Goal: Entertainment & Leisure: Consume media (video, audio)

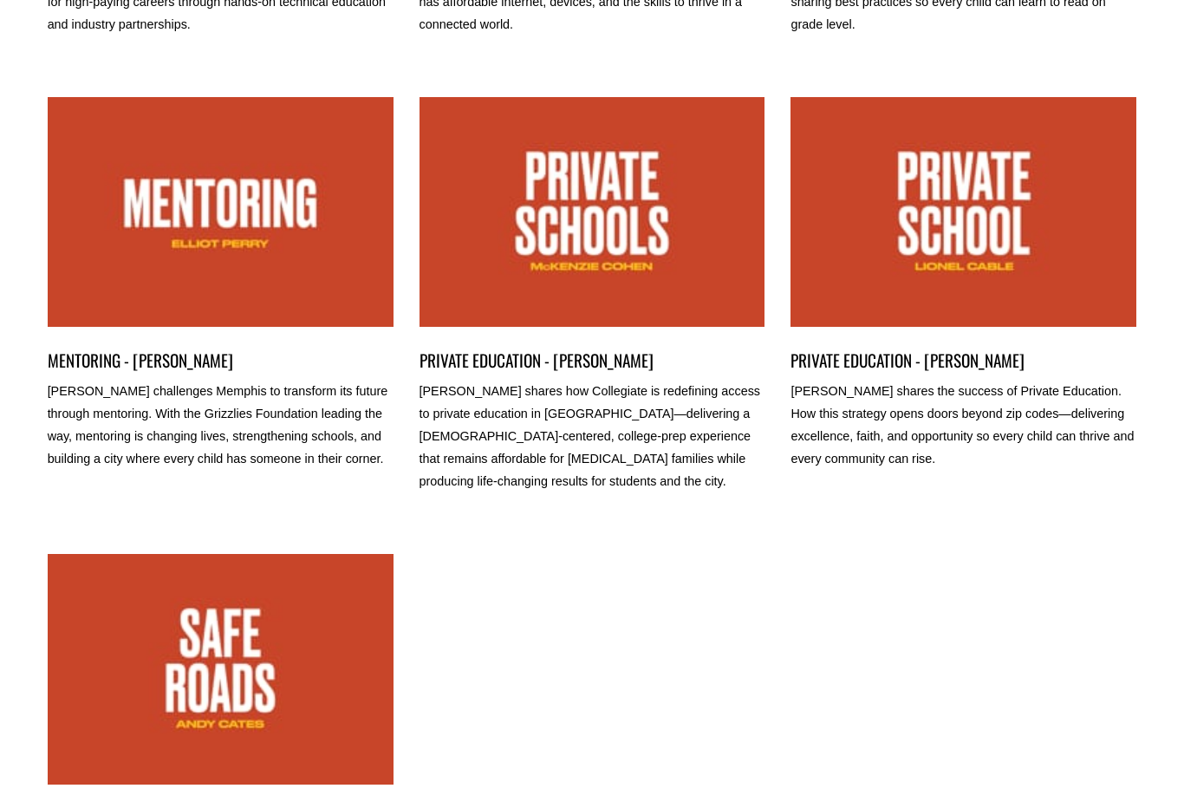
scroll to position [670, 0]
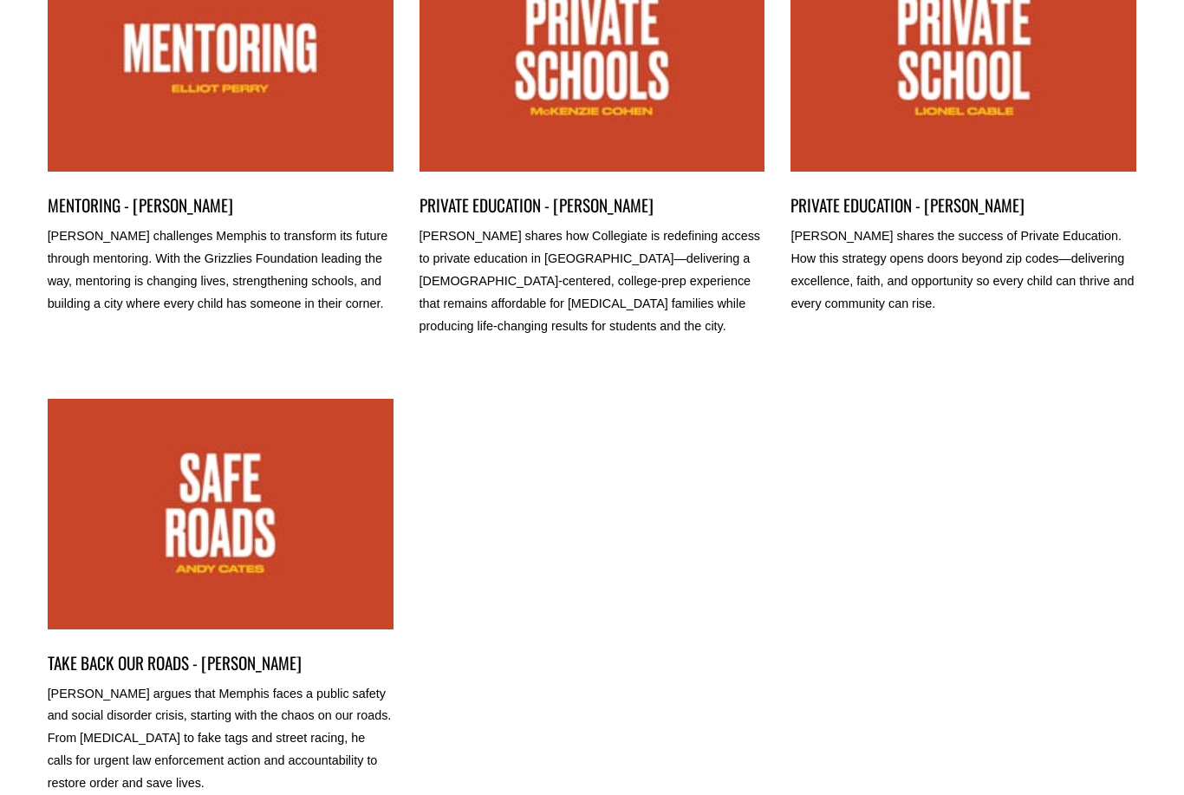
click at [285, 469] on link "TAKE BACK OUR ROADS - ANDY CATES" at bounding box center [221, 515] width 346 height 231
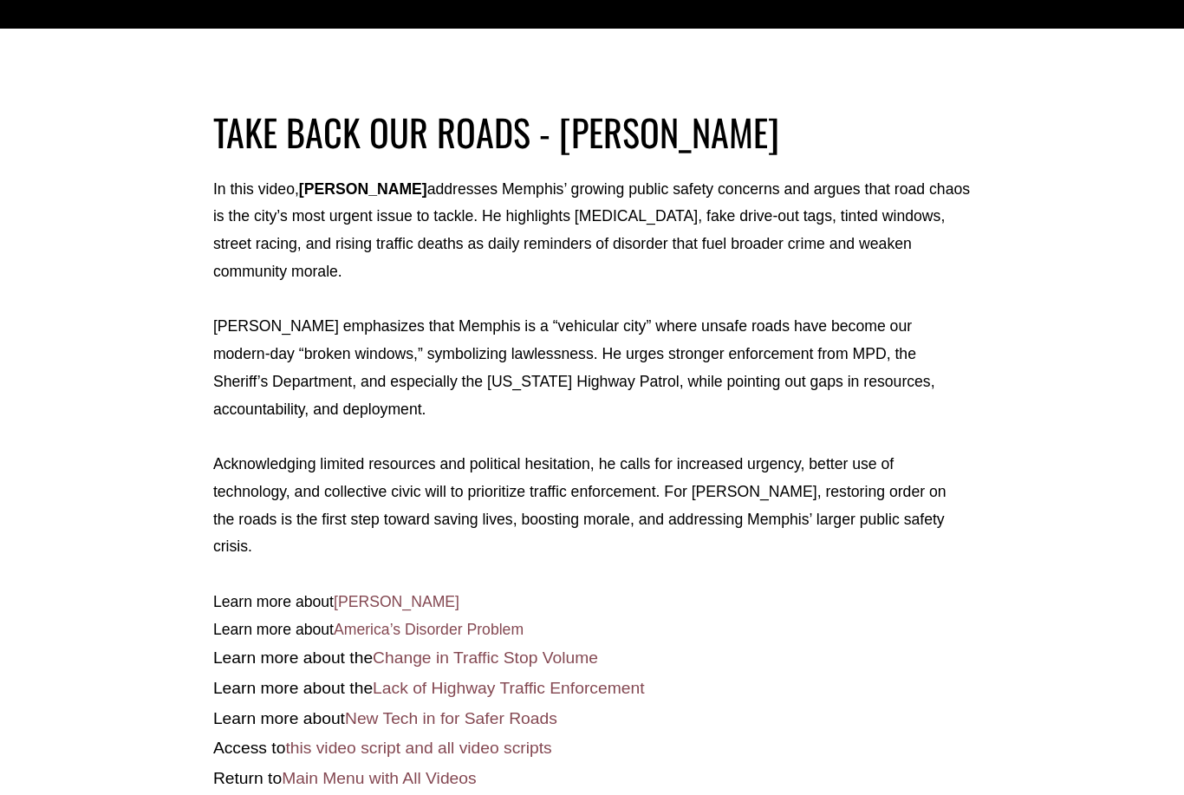
scroll to position [737, 0]
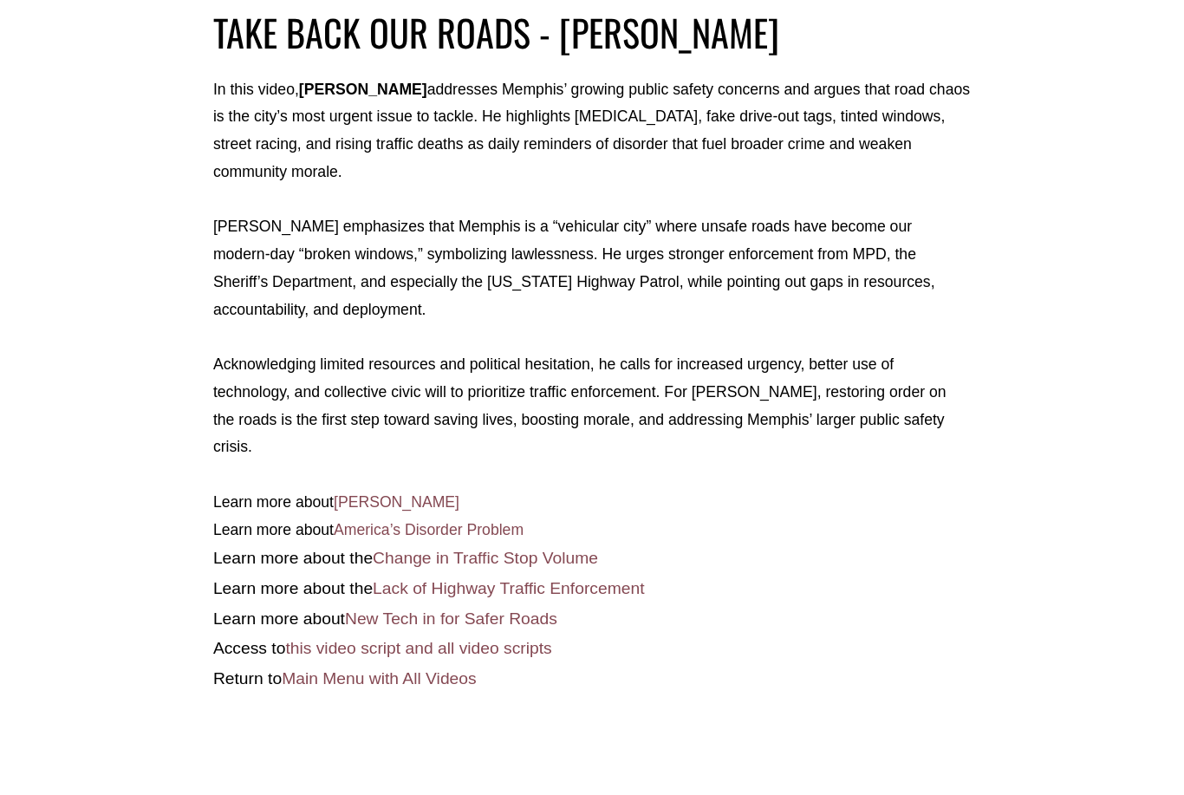
click at [429, 669] on link "Main Menu with All Videos" at bounding box center [379, 678] width 195 height 18
click at [426, 669] on link "Main Menu with All Videos" at bounding box center [379, 678] width 195 height 18
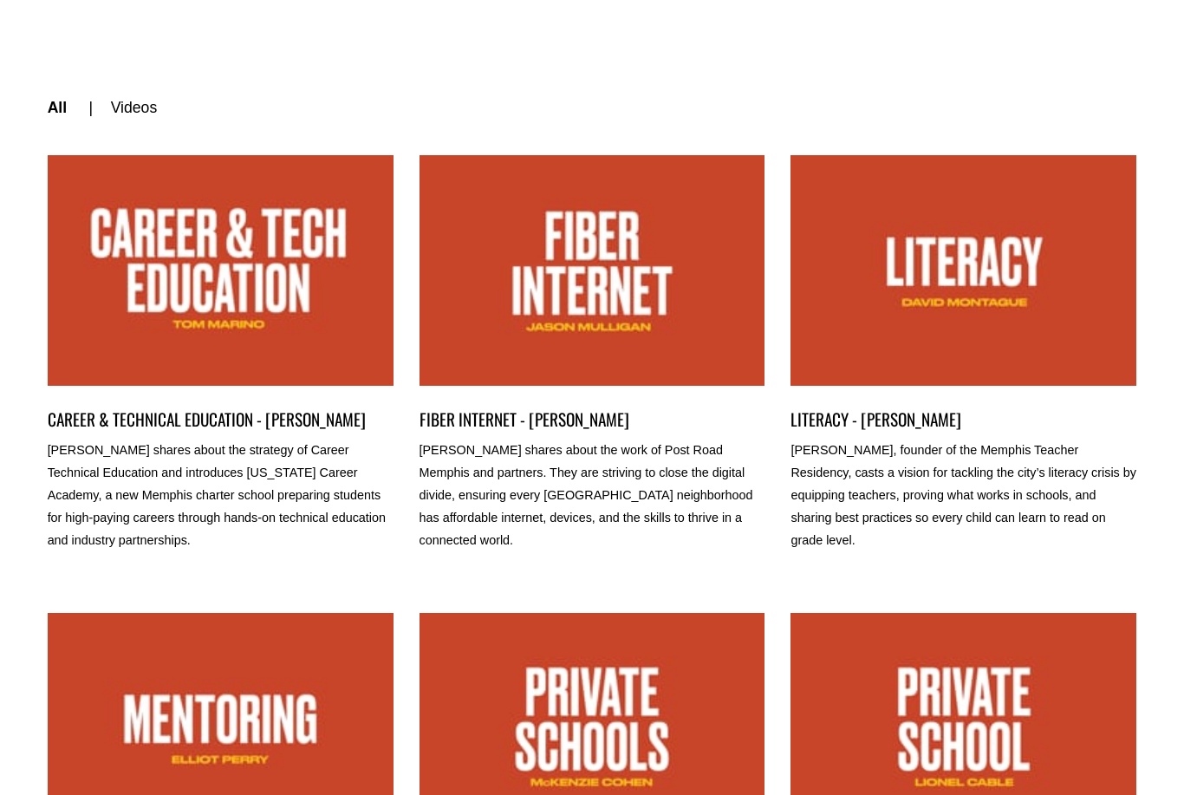
drag, startPoint x: 518, startPoint y: 0, endPoint x: 246, endPoint y: 98, distance: 289.3
click at [0, 0] on html "0 Skip to Videos All | Videos | CAREER & TECHNICAL EDUCATION - TOM MARINO" at bounding box center [592, 767] width 1184 height 1534
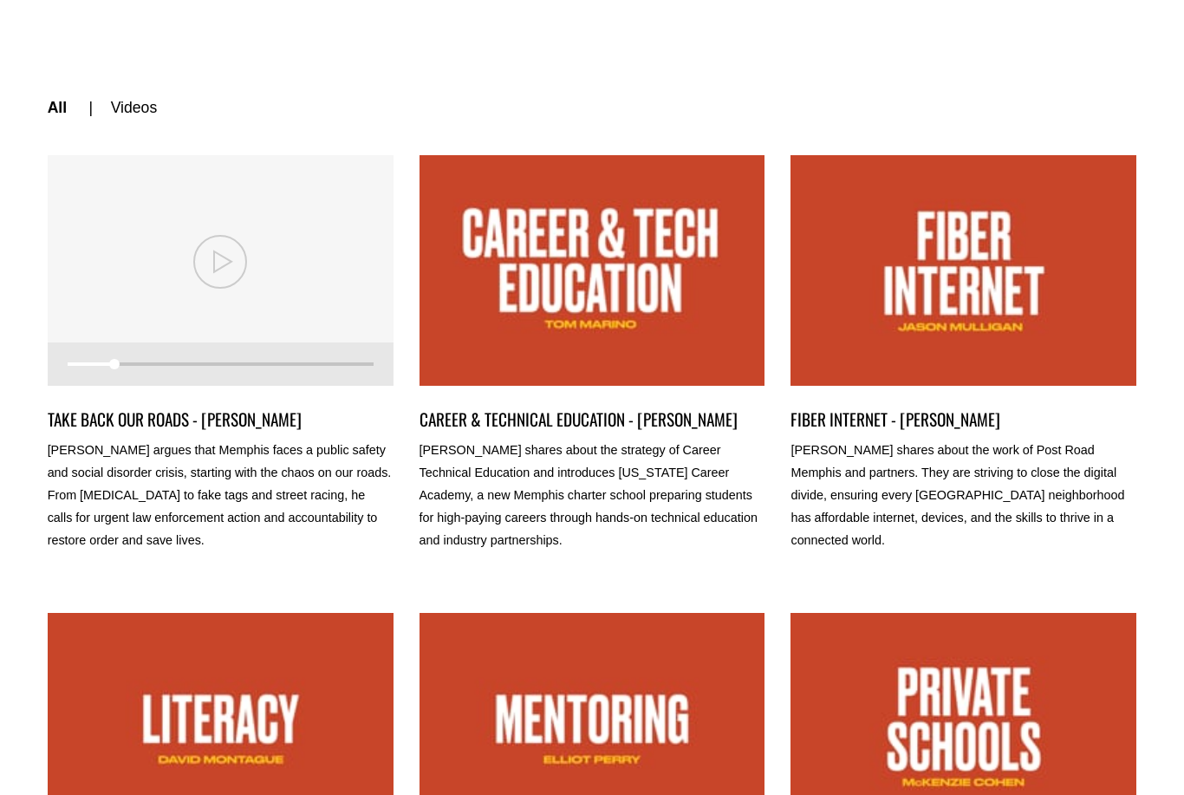
click at [226, 277] on link "TAKE BACK OUR ROADS - ANDY CATES" at bounding box center [221, 270] width 346 height 231
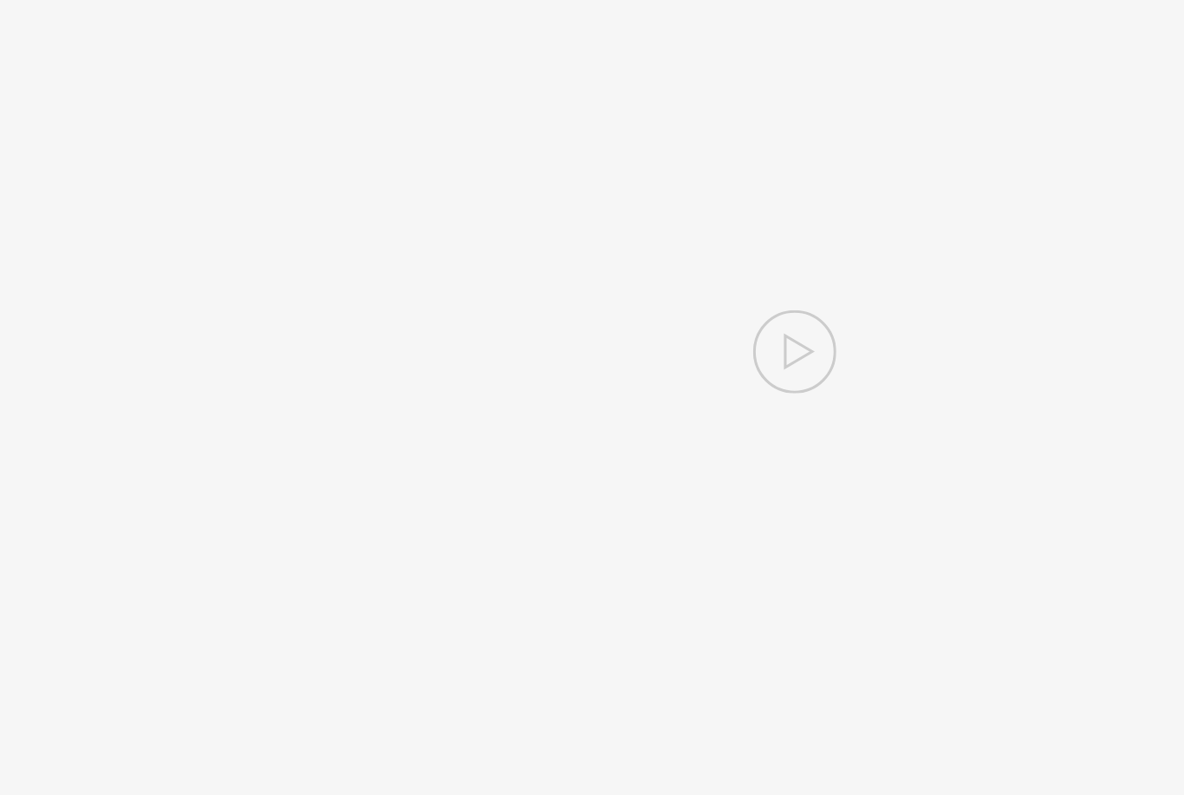
click at [146, 172] on div "Video missing" at bounding box center [592, 333] width 1184 height 667
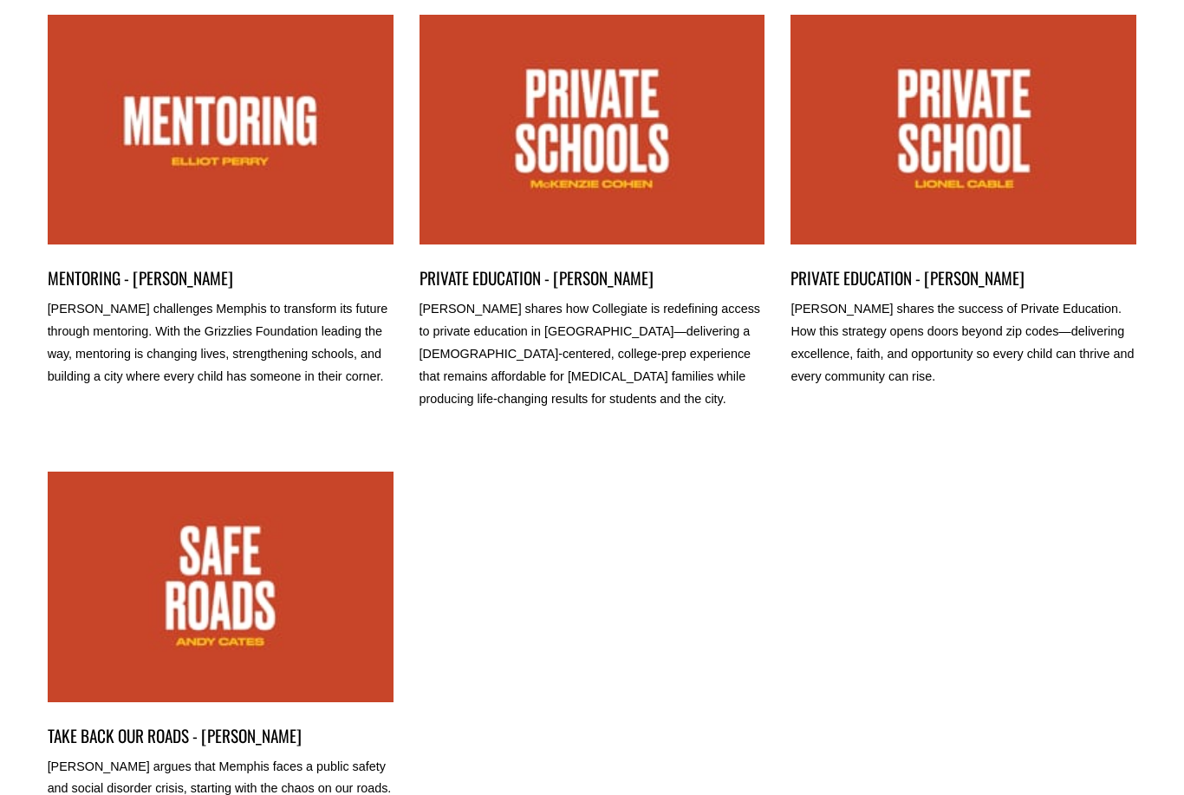
scroll to position [670, 0]
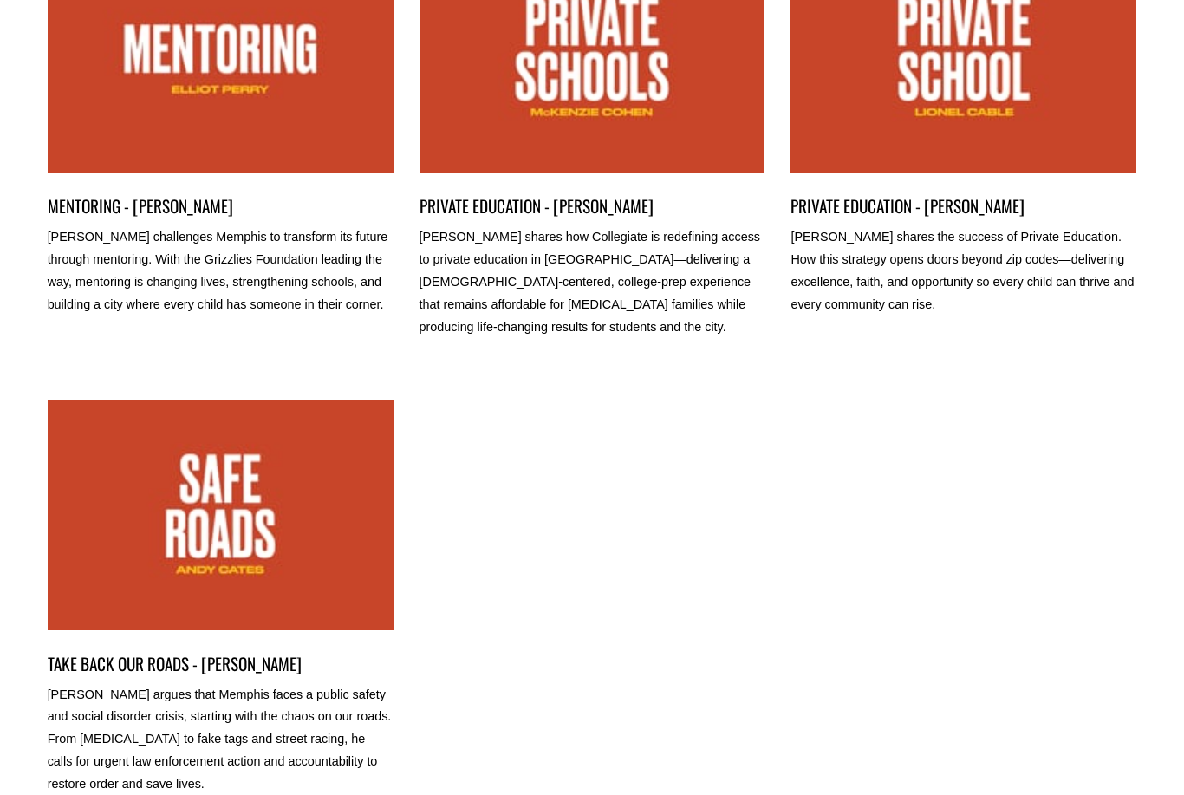
click at [305, 575] on link "TAKE BACK OUR ROADS - ANDY CATES" at bounding box center [221, 515] width 346 height 231
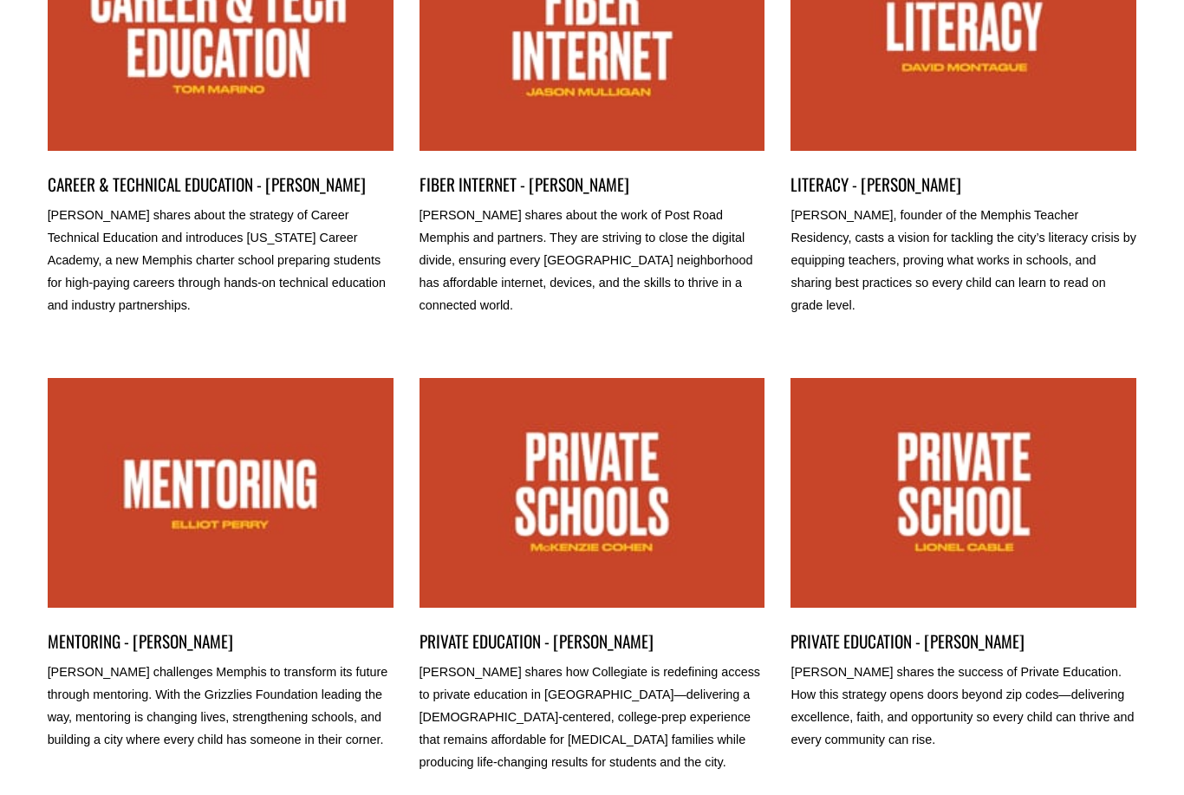
scroll to position [0, 0]
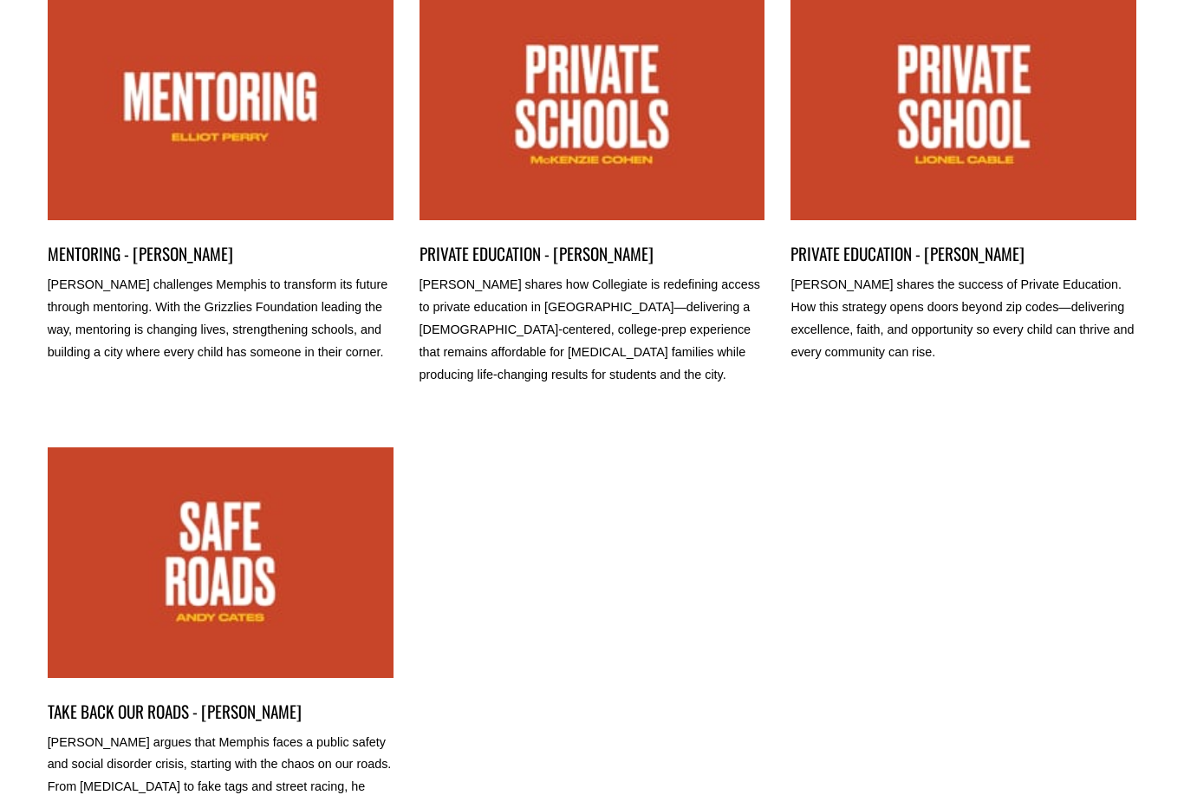
scroll to position [670, 0]
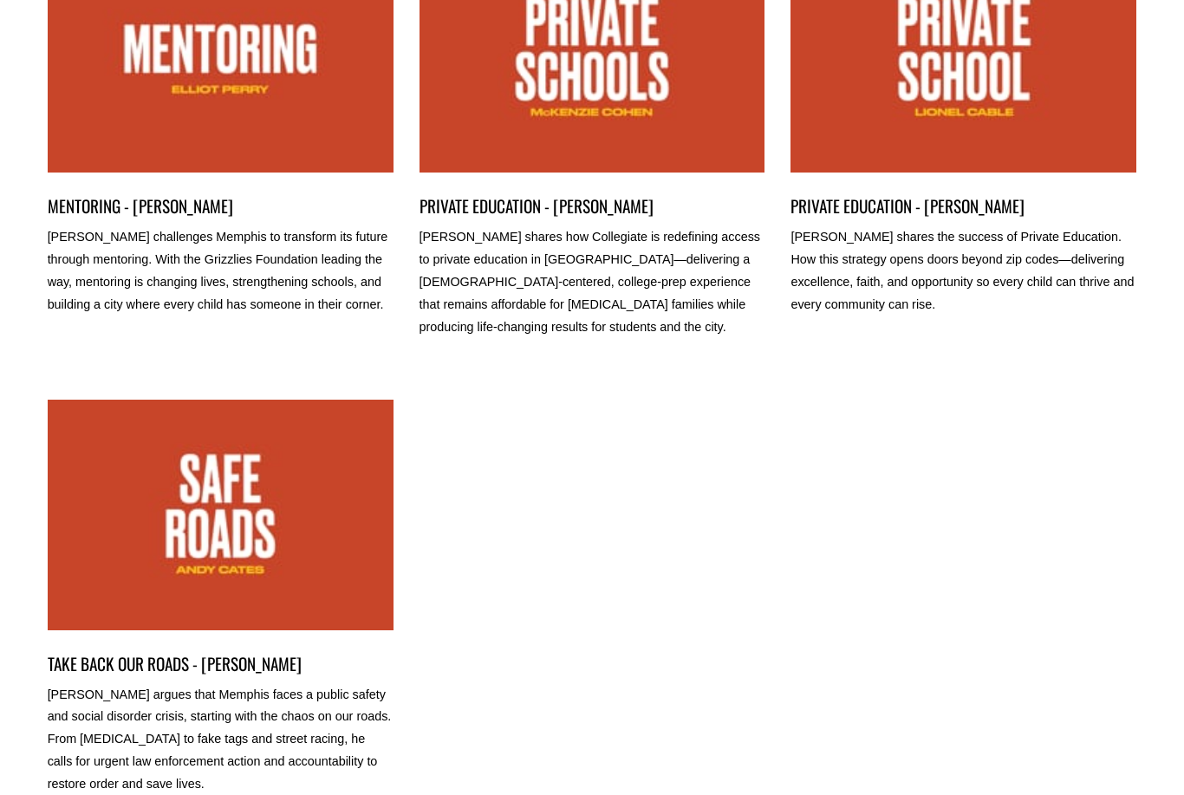
click at [323, 545] on link "TAKE BACK OUR ROADS - ANDY CATES" at bounding box center [221, 515] width 346 height 231
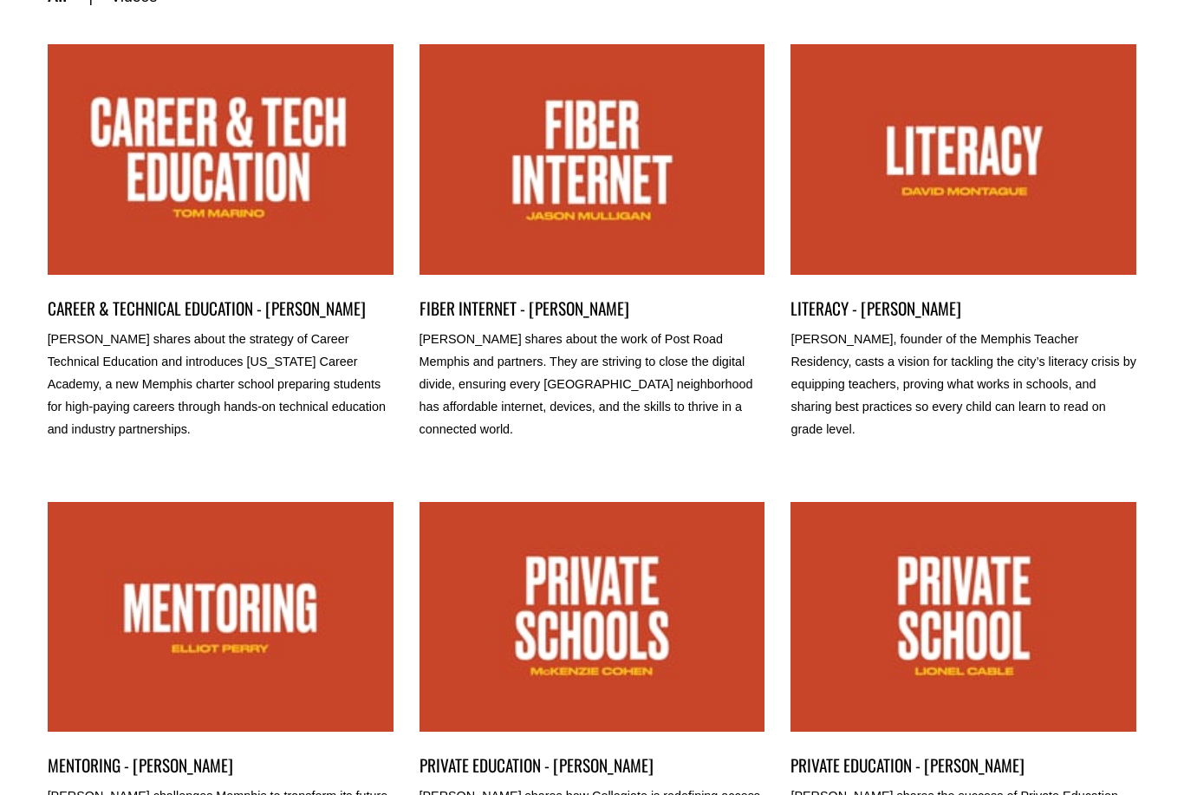
scroll to position [109, 0]
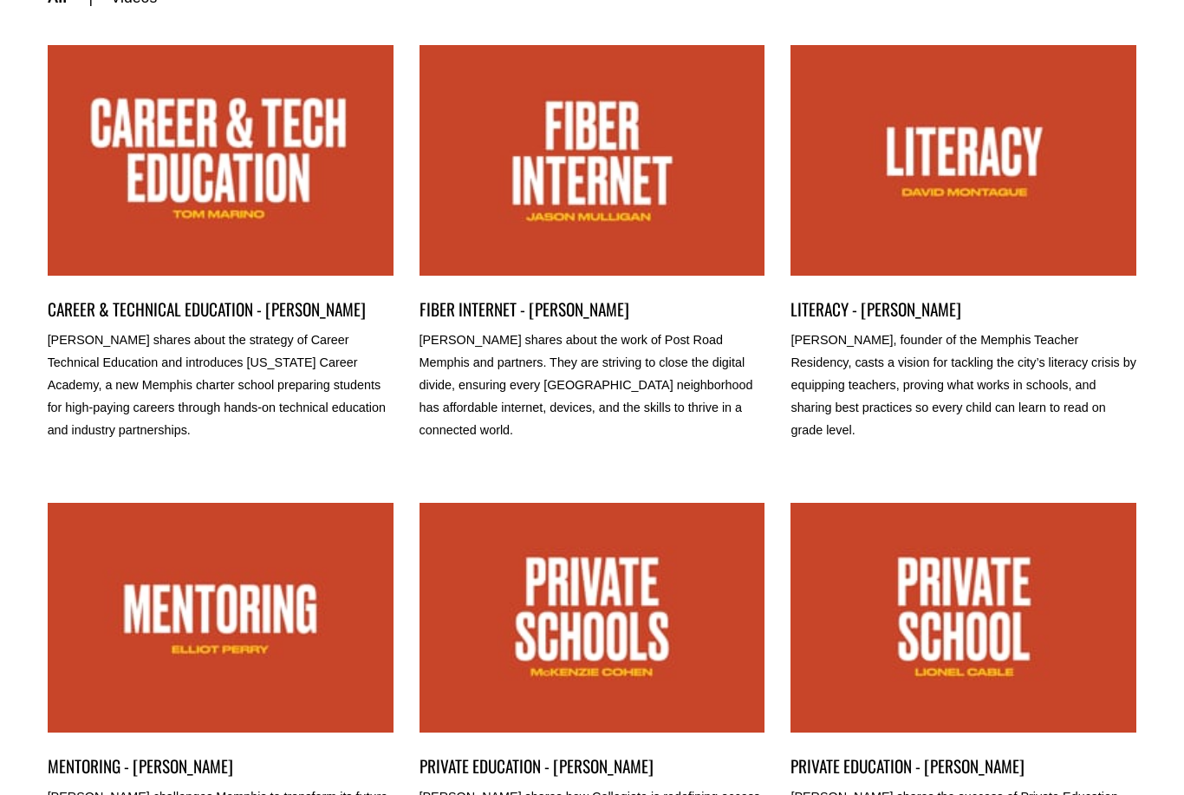
click at [299, 212] on link "CAREER & TECHNICAL EDUCATION - TOM MARINO" at bounding box center [221, 161] width 346 height 231
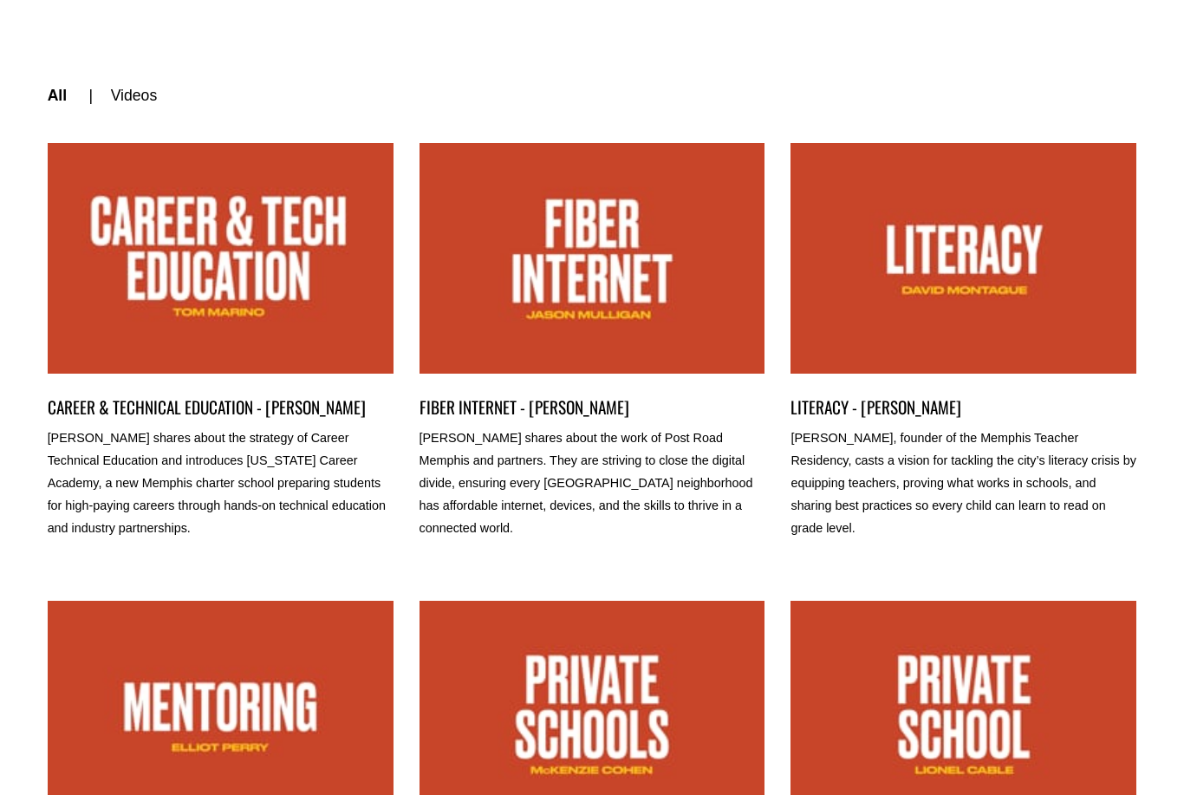
scroll to position [0, 0]
